Goal: Task Accomplishment & Management: Manage account settings

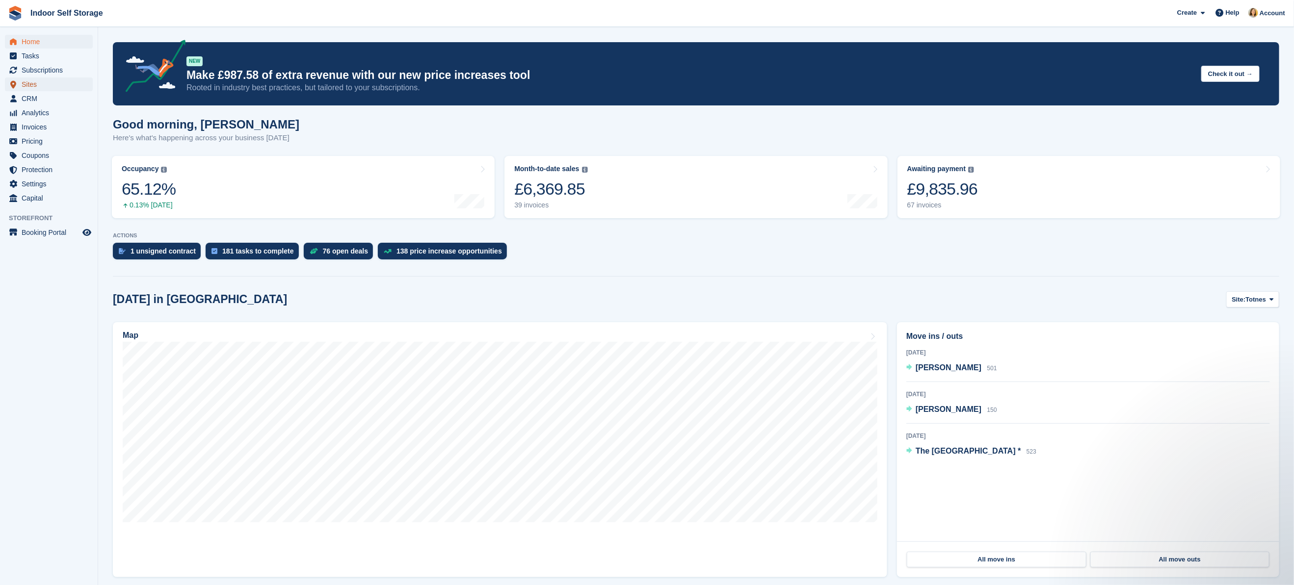
click at [35, 83] on span "Sites" at bounding box center [51, 85] width 59 height 14
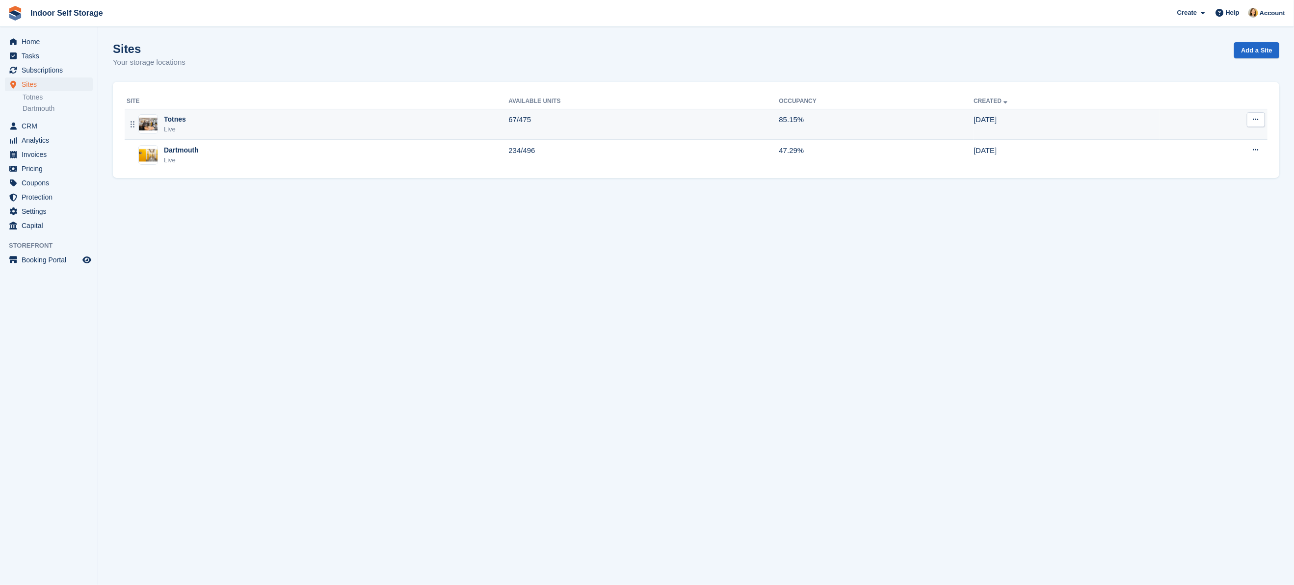
click at [193, 121] on div "Totnes Live" at bounding box center [318, 124] width 382 height 20
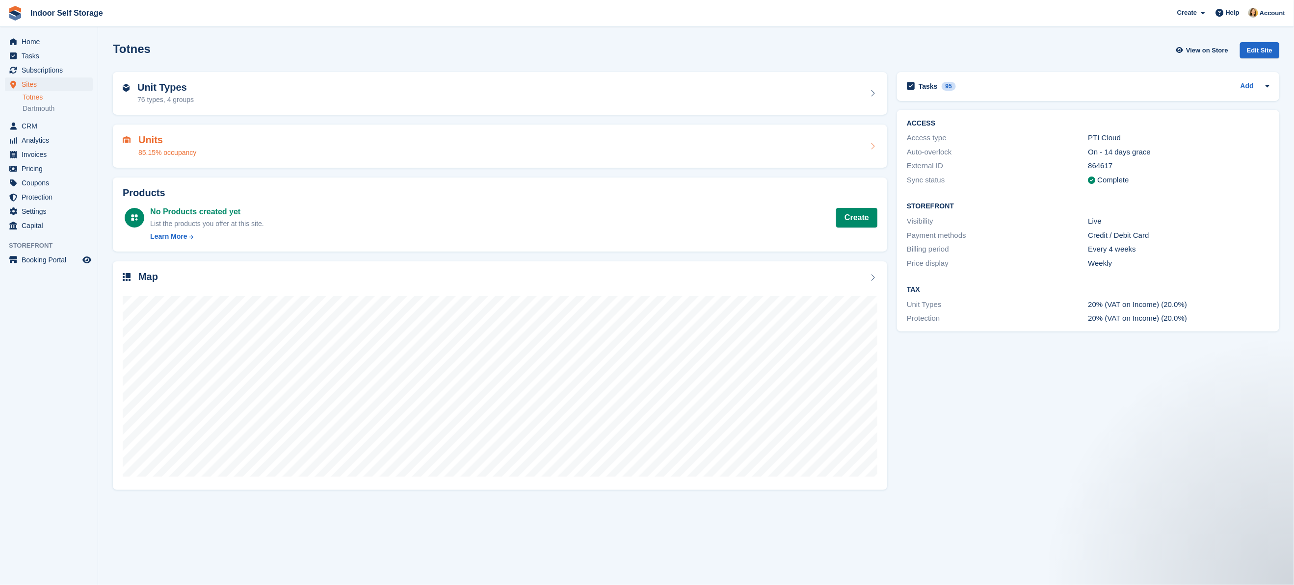
click at [169, 141] on h2 "Units" at bounding box center [167, 139] width 58 height 11
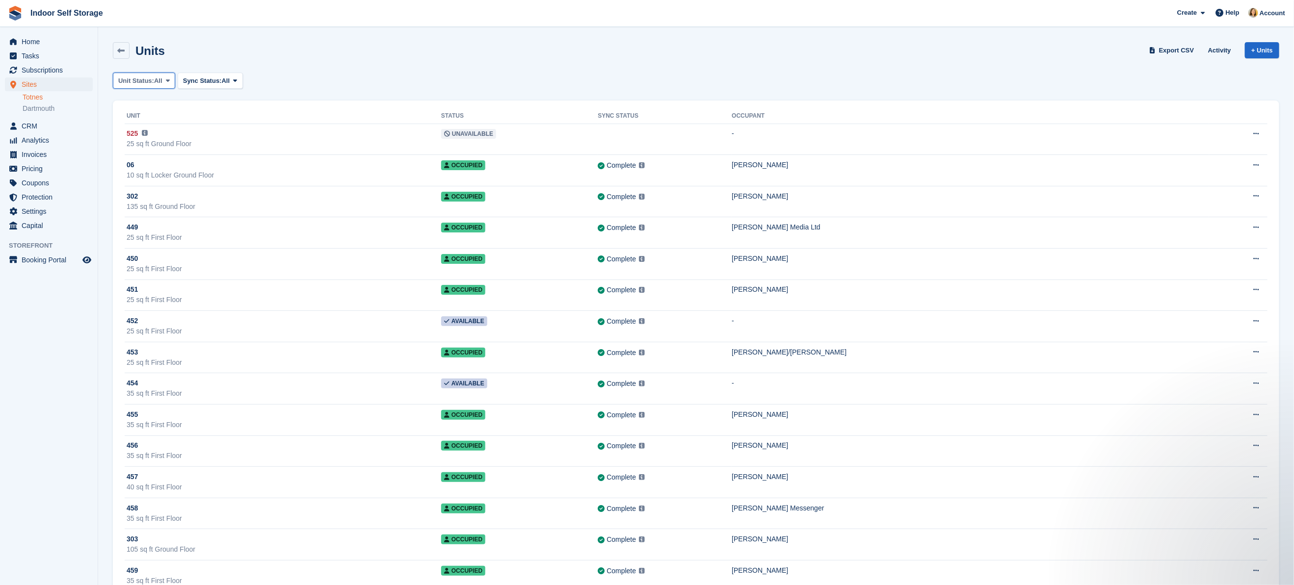
click at [148, 86] on button "Unit Status: All" at bounding box center [144, 81] width 62 height 16
click at [142, 123] on link "Available" at bounding box center [159, 122] width 85 height 18
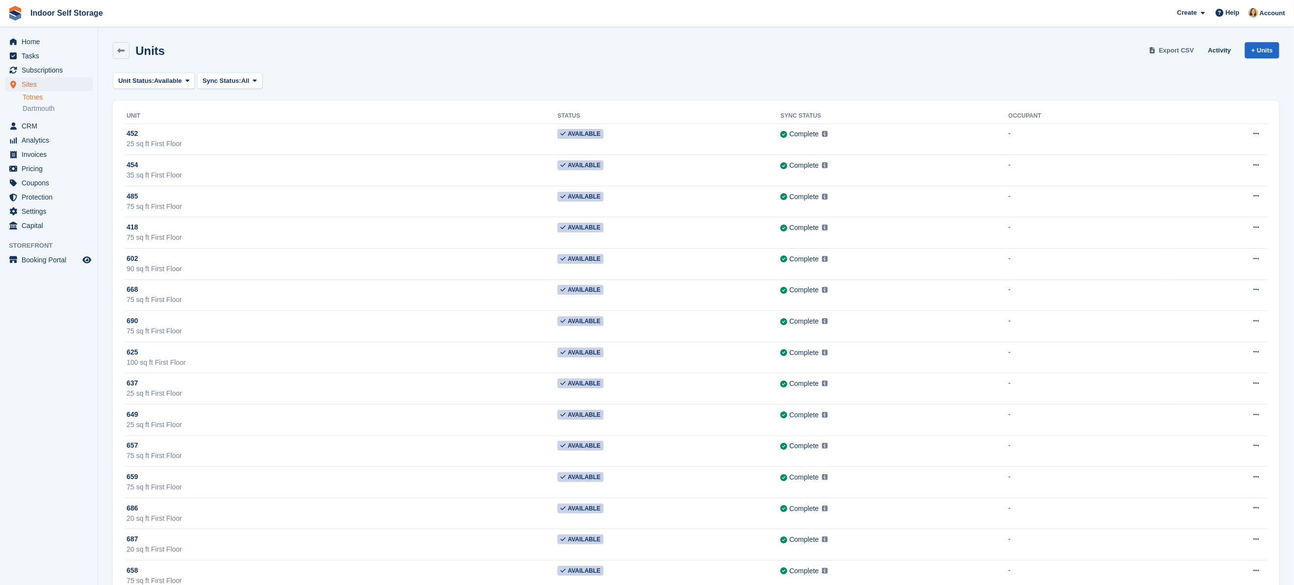
click at [1167, 52] on span "Export CSV" at bounding box center [1176, 51] width 35 height 10
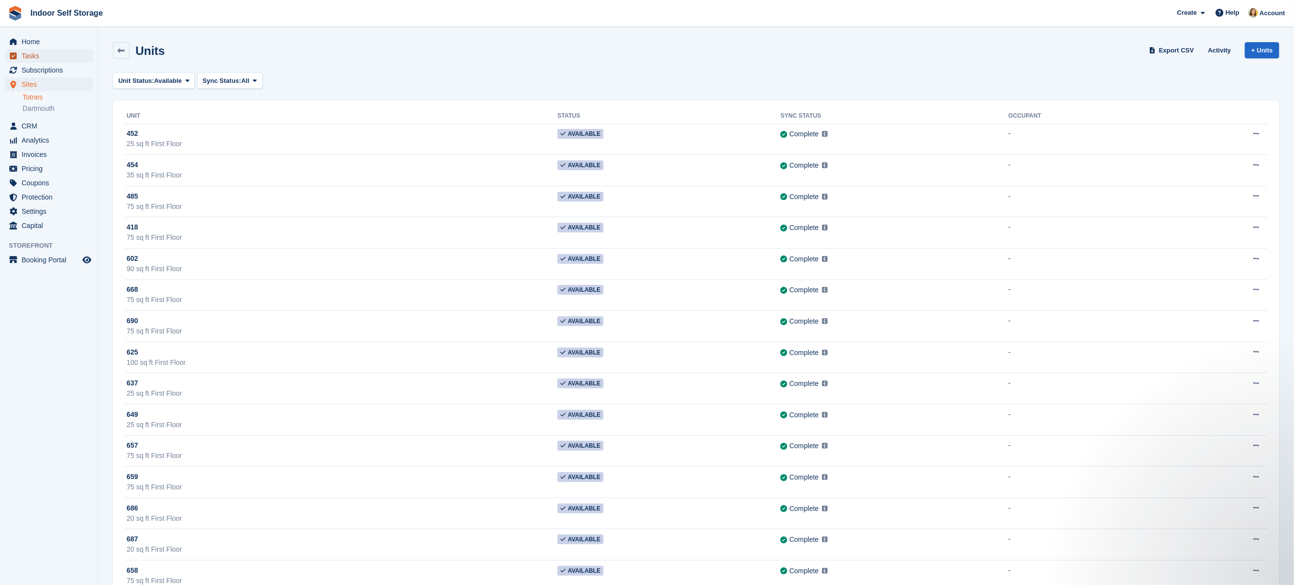
click at [31, 56] on span "Tasks" at bounding box center [51, 56] width 59 height 14
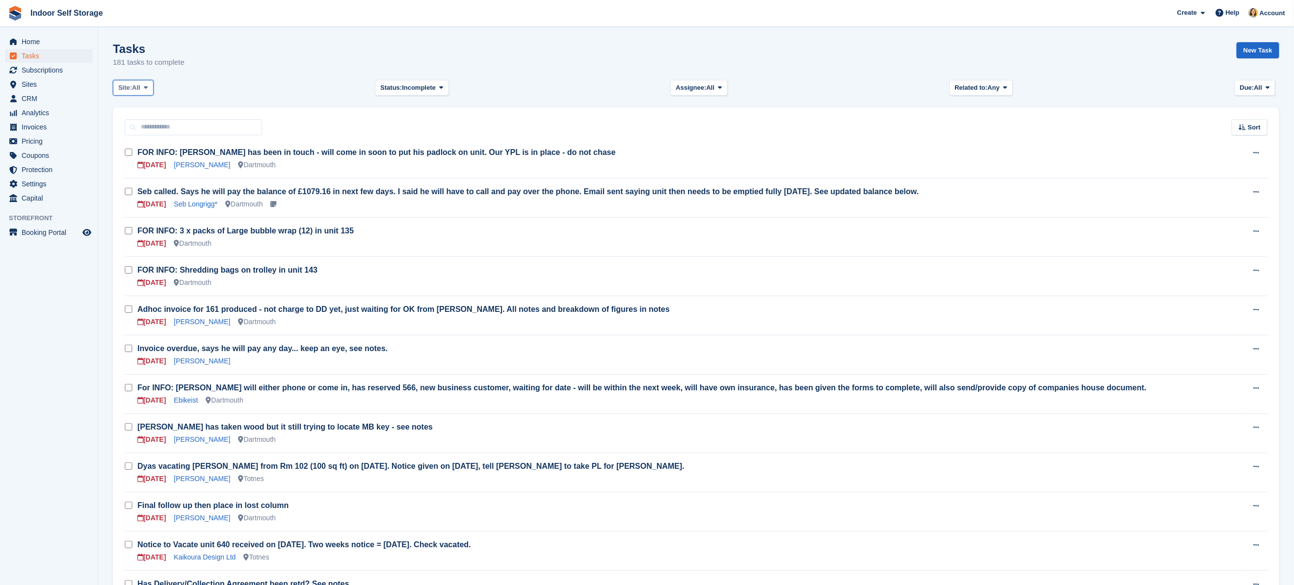
click at [137, 89] on span "All" at bounding box center [136, 88] width 8 height 10
click at [130, 129] on link "Totnes" at bounding box center [159, 129] width 85 height 18
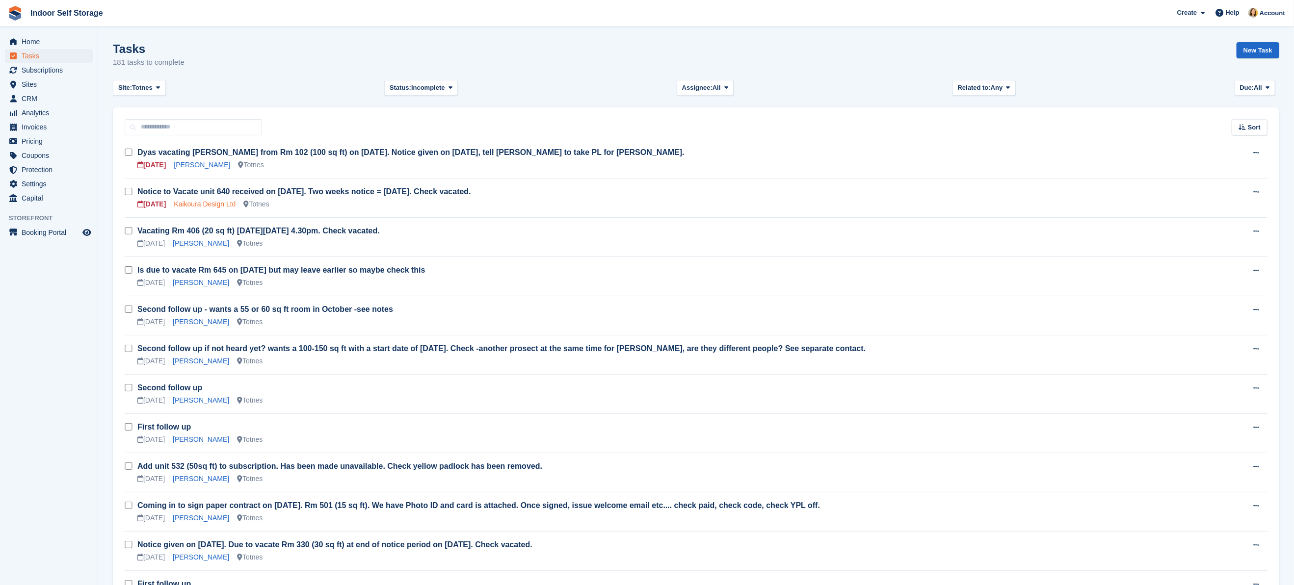
click at [202, 205] on link "Kaikoura Design Ltd" at bounding box center [205, 204] width 62 height 8
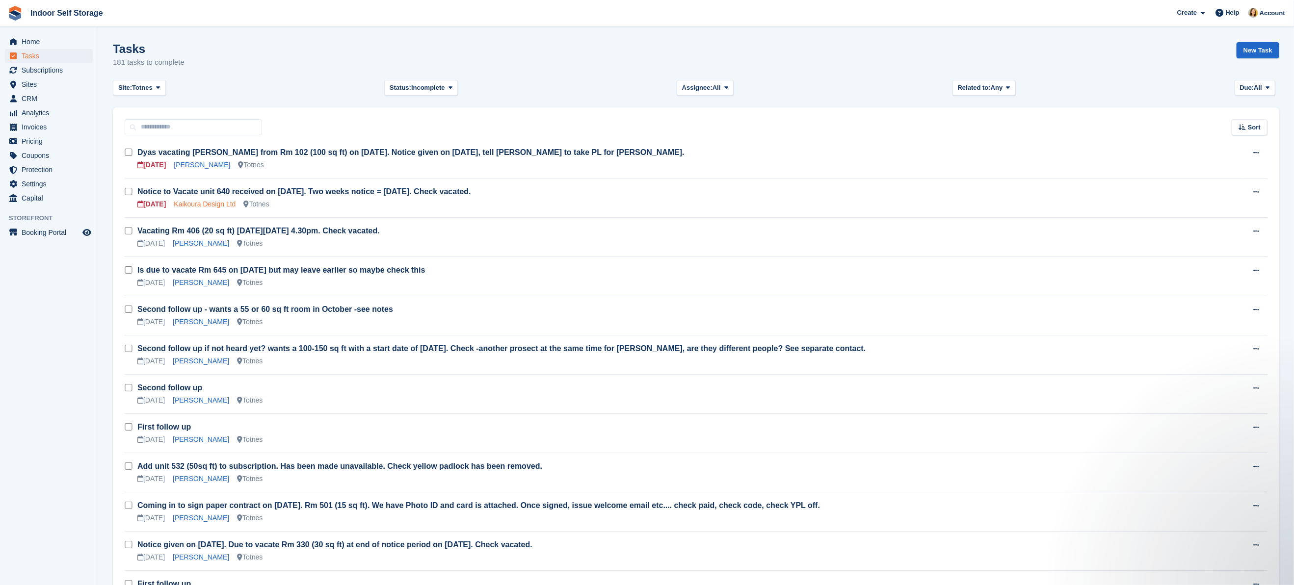
click at [202, 201] on link "Kaikoura Design Ltd" at bounding box center [205, 204] width 62 height 8
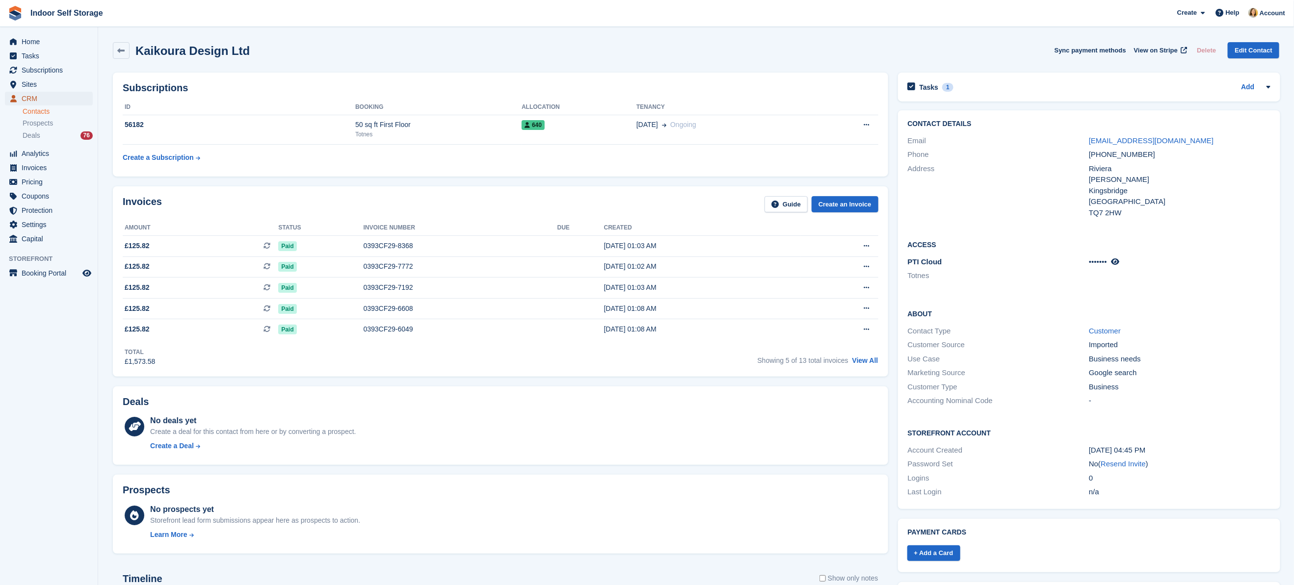
click at [20, 94] on link "CRM" at bounding box center [49, 99] width 88 height 14
